Goal: Transaction & Acquisition: Purchase product/service

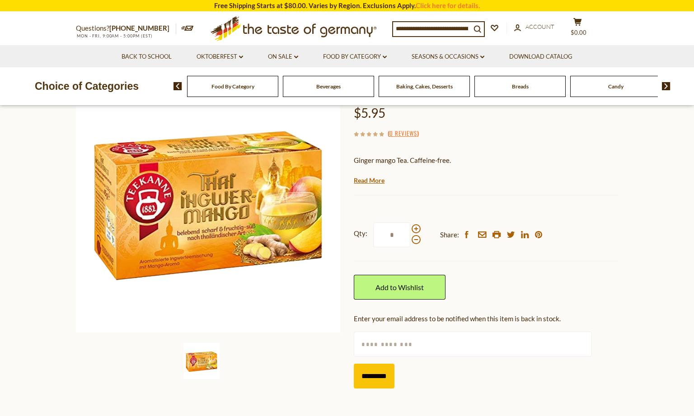
scroll to position [90, 0]
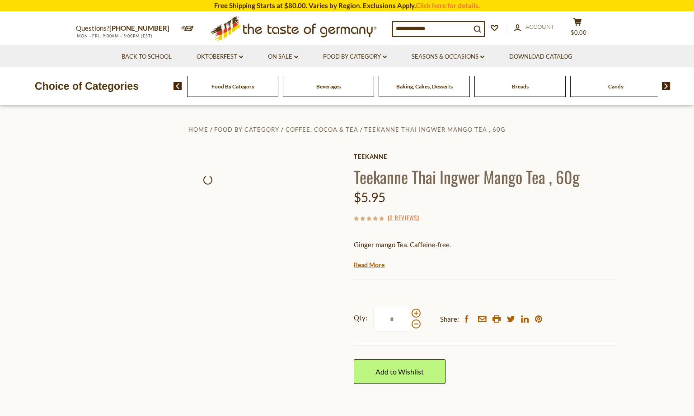
scroll to position [46, 0]
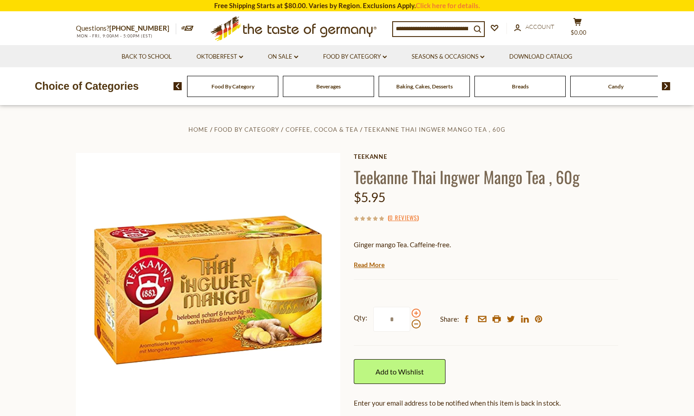
click at [416, 314] on span at bounding box center [415, 313] width 9 height 9
click at [410, 314] on input "*" at bounding box center [391, 319] width 37 height 25
click at [416, 313] on span at bounding box center [415, 313] width 9 height 9
click at [410, 313] on input "*" at bounding box center [391, 319] width 37 height 25
click at [413, 312] on span at bounding box center [415, 313] width 9 height 9
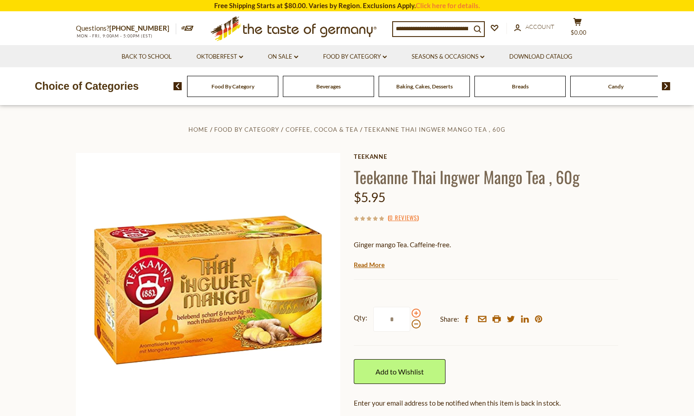
click at [410, 312] on input "*" at bounding box center [391, 319] width 37 height 25
type input "*"
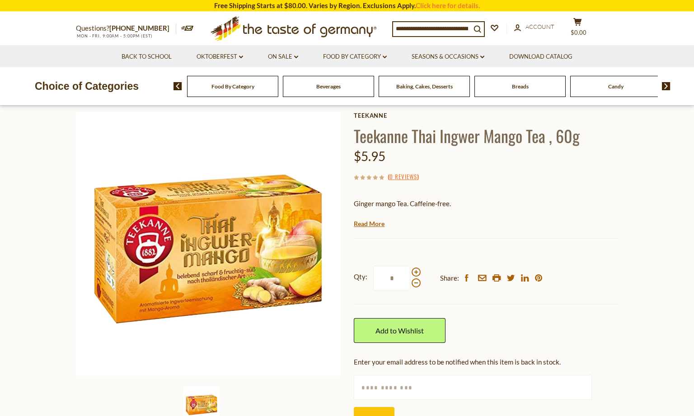
scroll to position [90, 0]
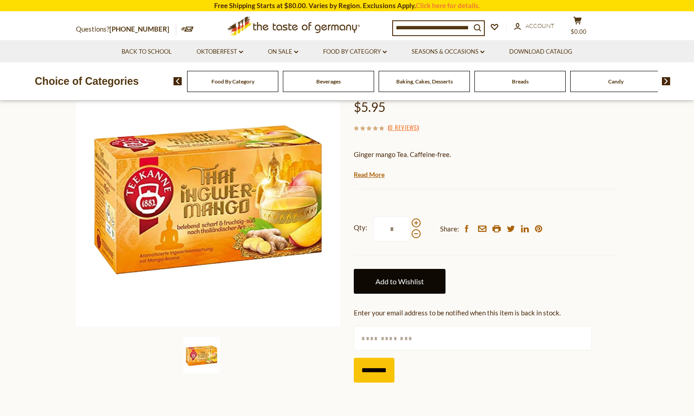
click at [400, 280] on link "Add to Wishlist" at bounding box center [400, 281] width 92 height 25
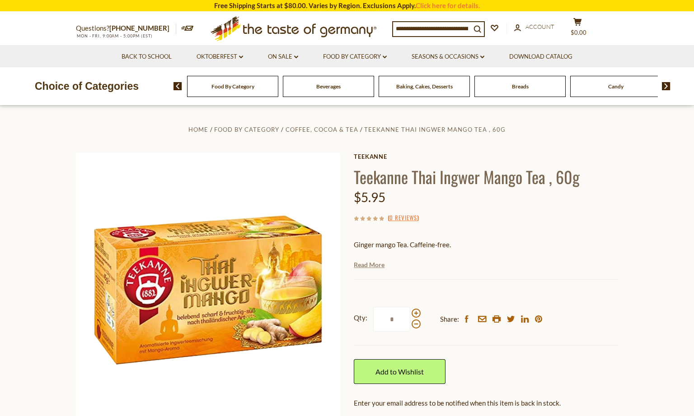
click at [369, 263] on link "Read More" at bounding box center [369, 265] width 31 height 9
